Goal: Information Seeking & Learning: Learn about a topic

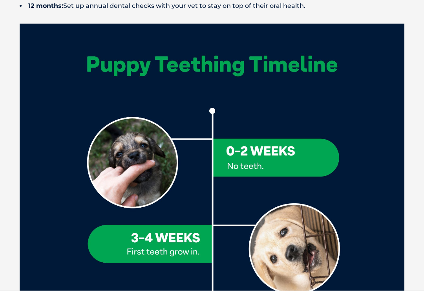
scroll to position [819, 0]
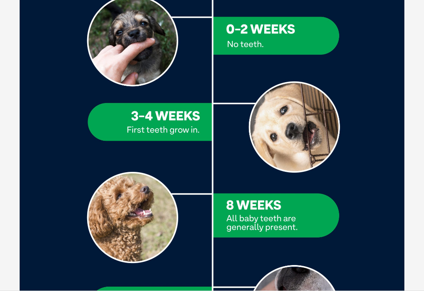
scroll to position [941, 0]
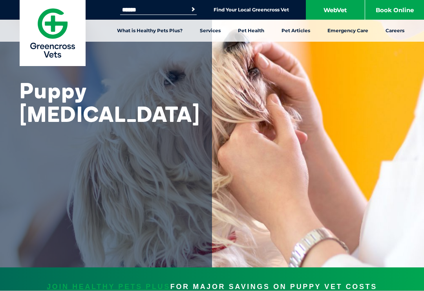
scroll to position [1054, 0]
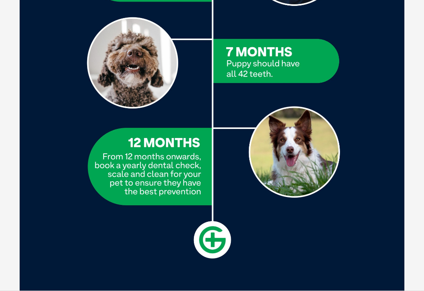
scroll to position [1509, 0]
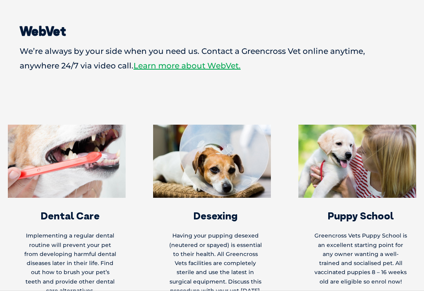
scroll to position [2609, 0]
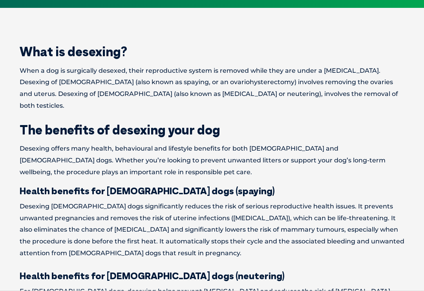
scroll to position [296, 0]
